Goal: Find specific page/section: Find specific page/section

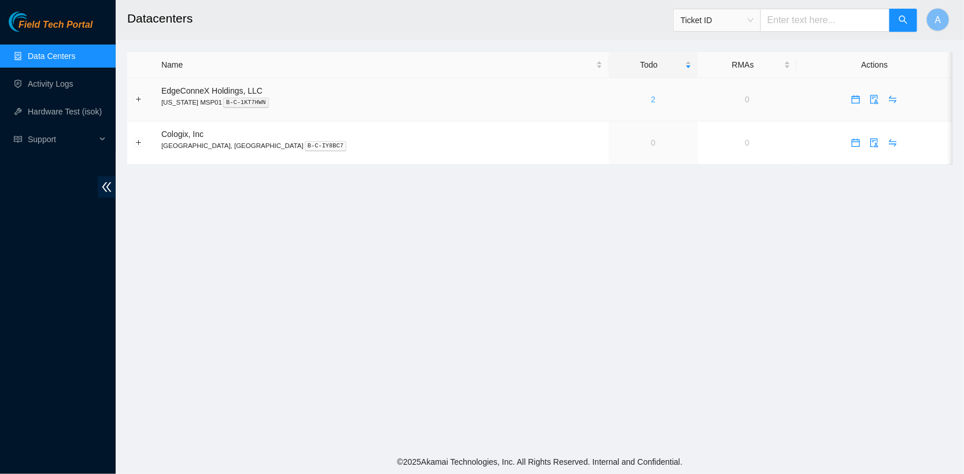
click at [651, 101] on link "2" at bounding box center [653, 99] width 5 height 9
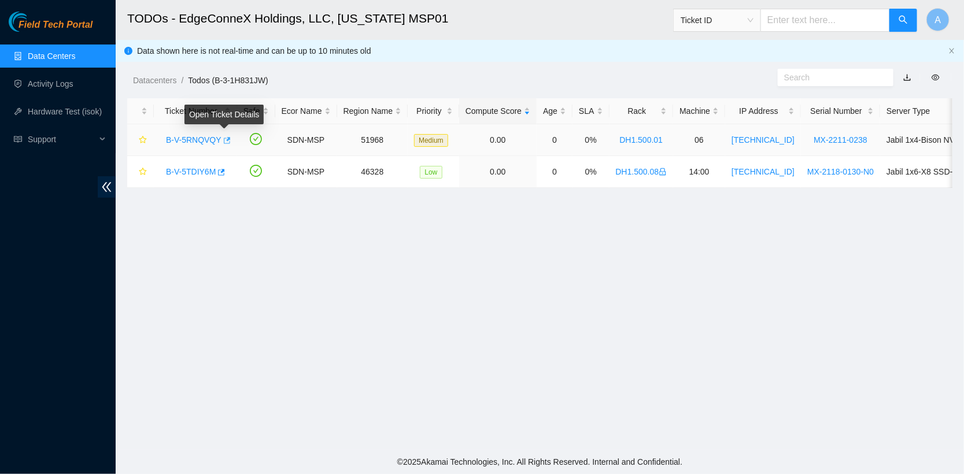
click at [223, 140] on icon "button" at bounding box center [226, 140] width 8 height 8
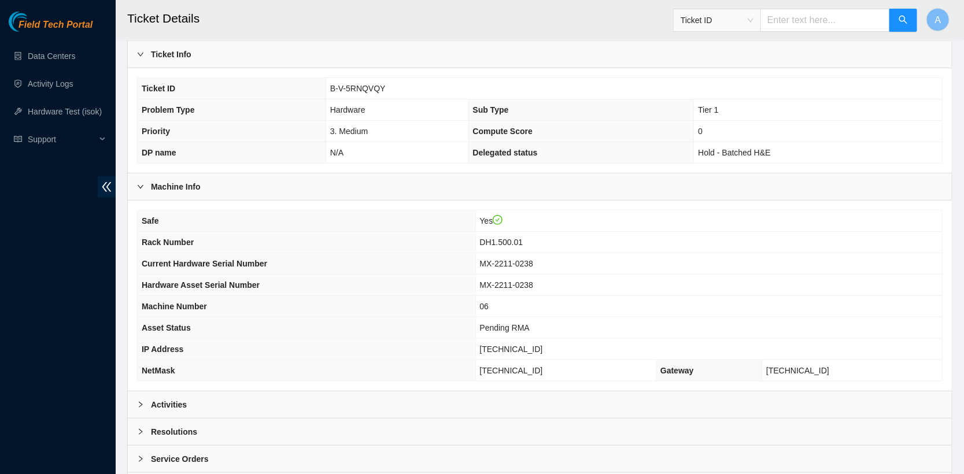
scroll to position [304, 0]
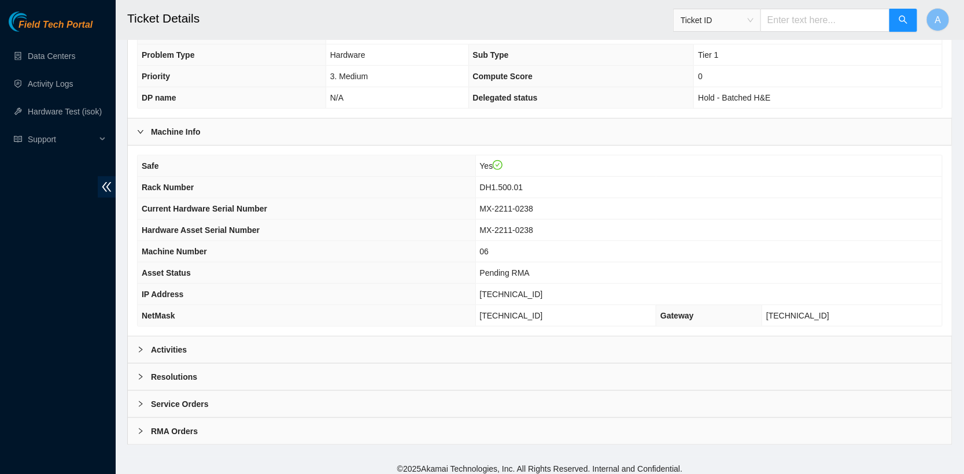
click at [313, 342] on div "Activities" at bounding box center [540, 350] width 824 height 27
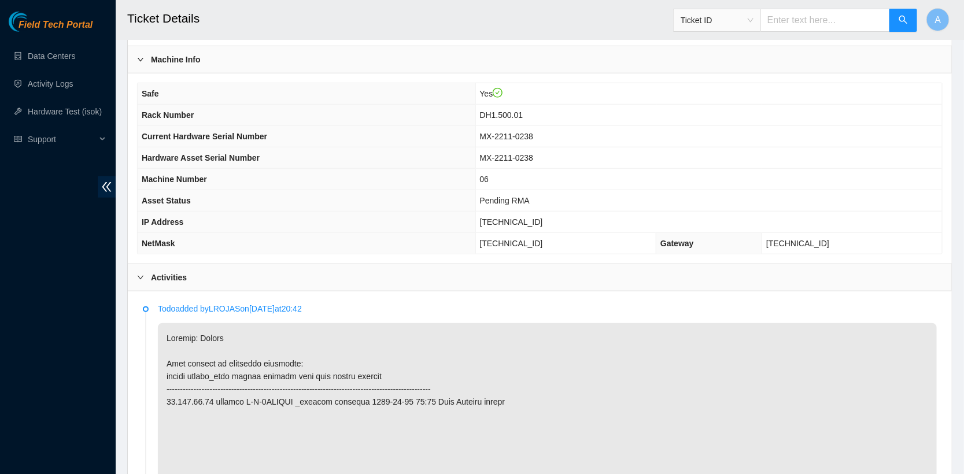
scroll to position [374, 0]
